Goal: Information Seeking & Learning: Learn about a topic

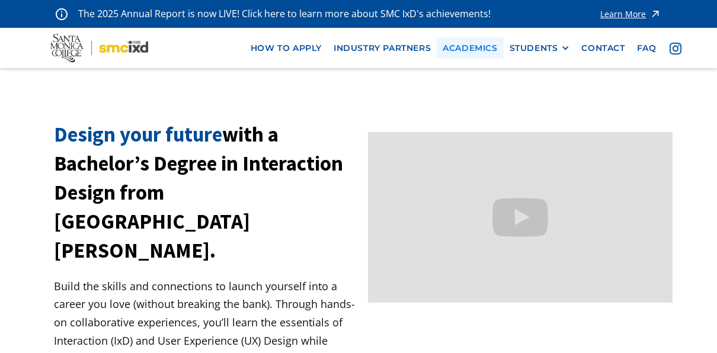
click at [465, 46] on link "Academics" at bounding box center [470, 48] width 66 height 22
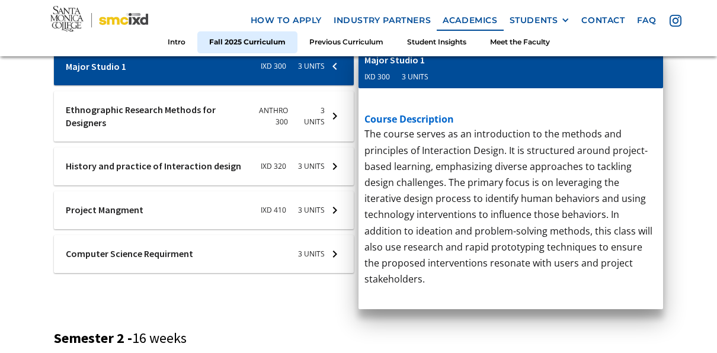
scroll to position [559, 0]
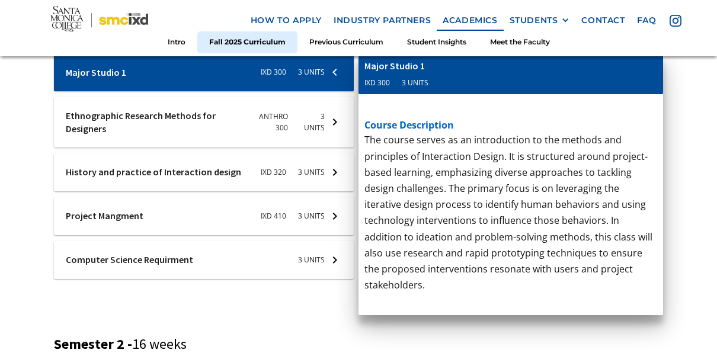
click at [318, 263] on div at bounding box center [204, 260] width 300 height 38
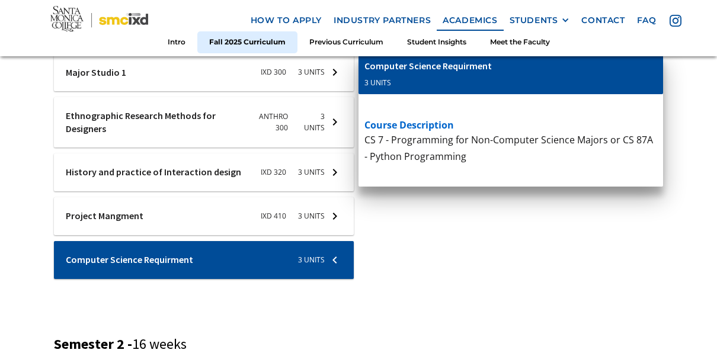
click at [283, 217] on div at bounding box center [204, 216] width 300 height 38
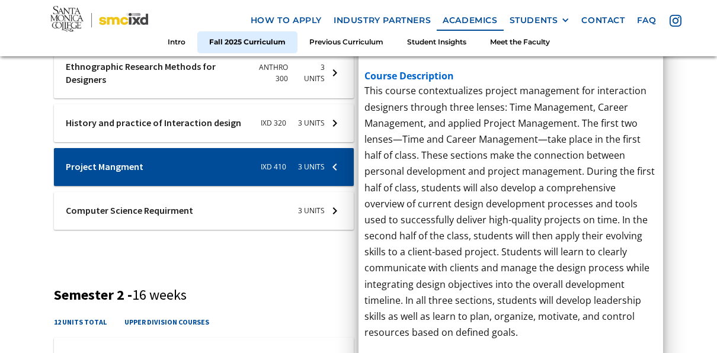
scroll to position [577, 0]
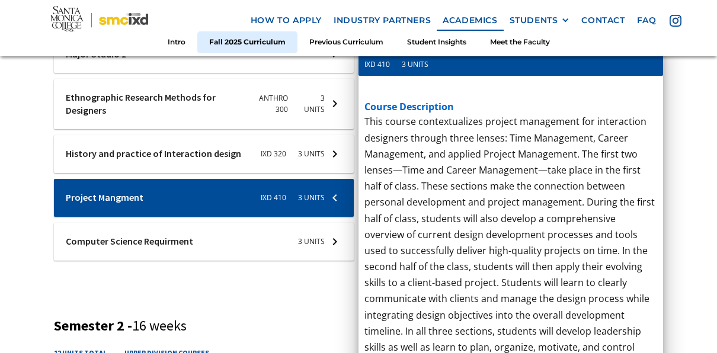
click at [315, 154] on div at bounding box center [204, 154] width 300 height 38
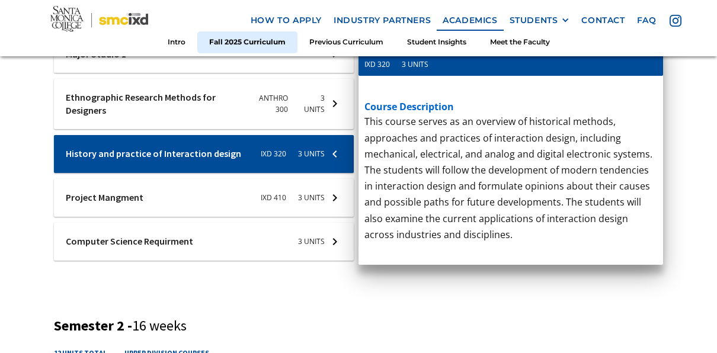
click at [328, 104] on div at bounding box center [204, 104] width 300 height 50
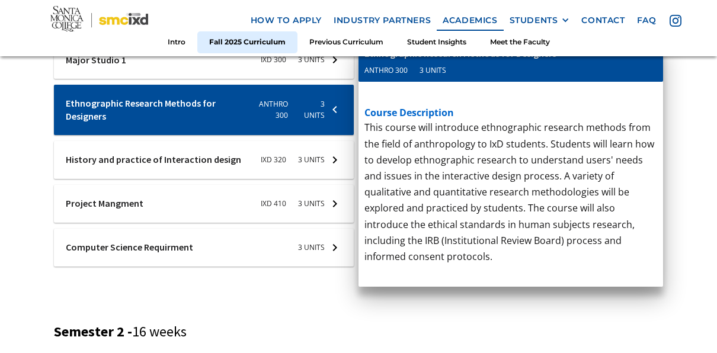
scroll to position [528, 0]
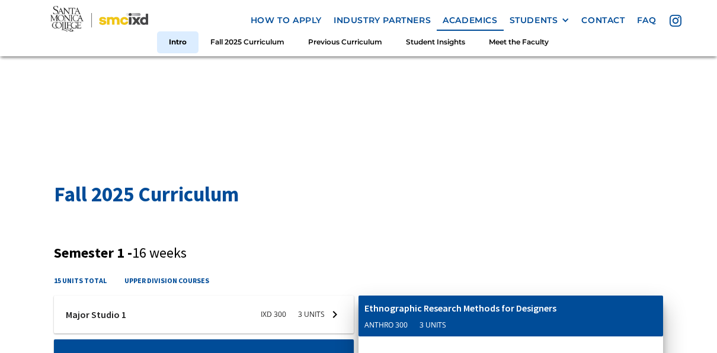
scroll to position [0, 0]
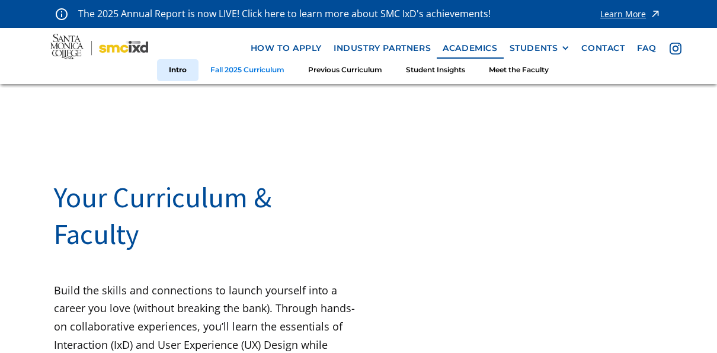
click at [252, 68] on link "Fall 2025 Curriculum" at bounding box center [248, 70] width 98 height 22
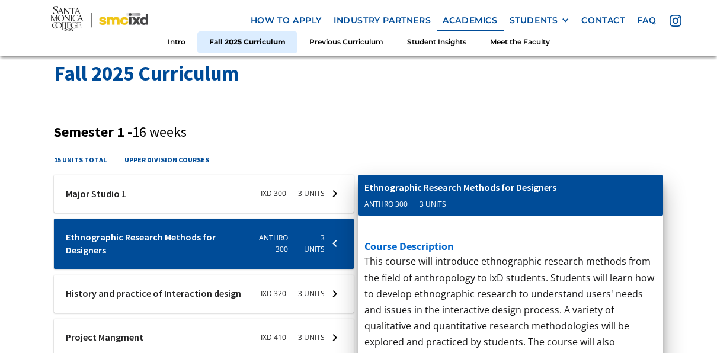
scroll to position [437, 0]
click at [191, 189] on div at bounding box center [204, 194] width 300 height 38
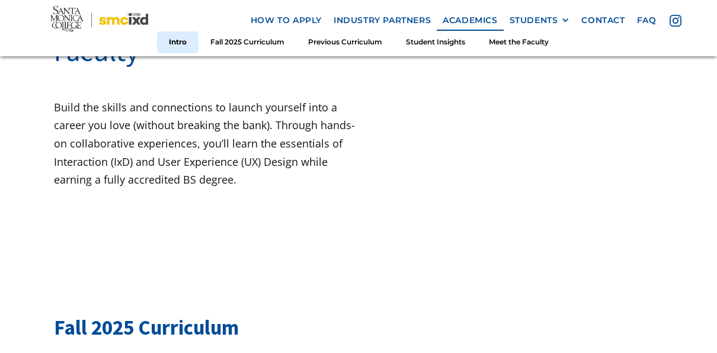
scroll to position [0, 0]
